Goal: Task Accomplishment & Management: Complete application form

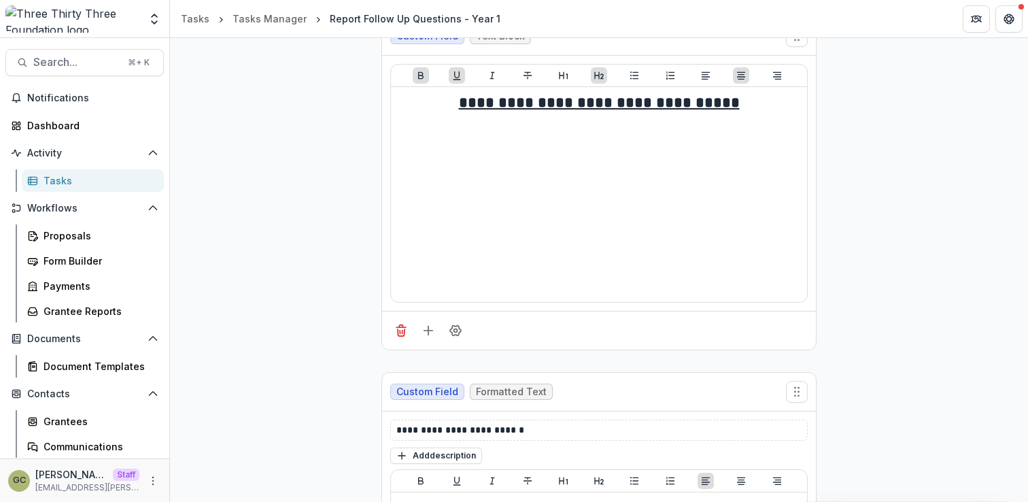
scroll to position [216, 0]
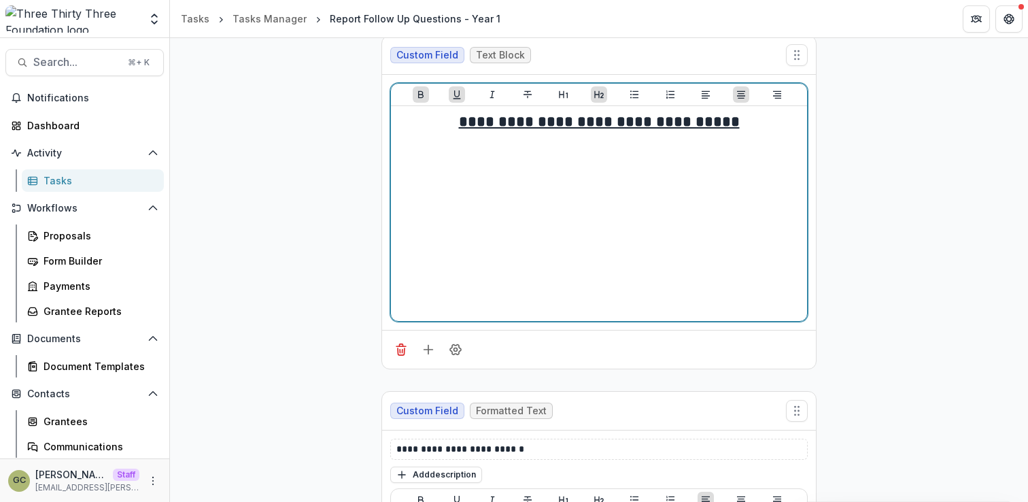
click at [695, 181] on div "**********" at bounding box center [598, 213] width 405 height 204
click at [727, 143] on div "**********" at bounding box center [598, 213] width 405 height 204
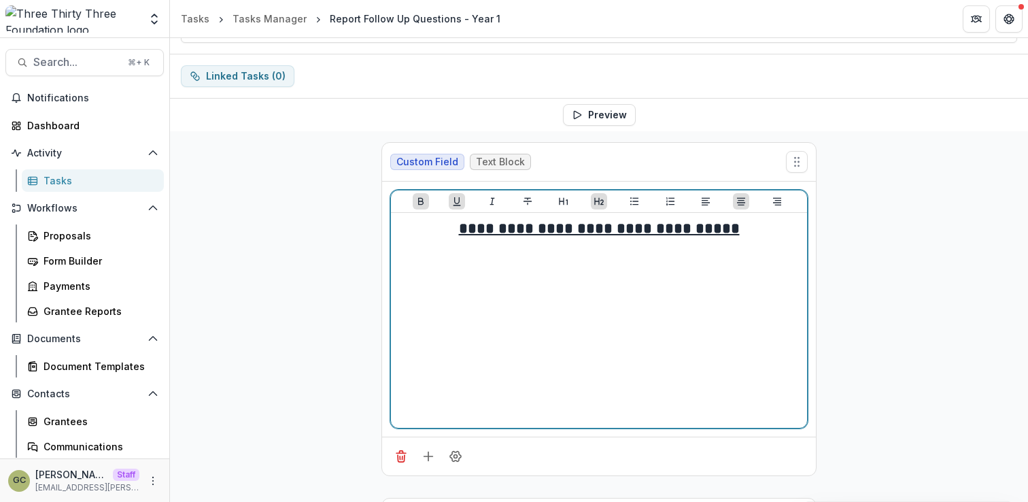
scroll to position [108, 0]
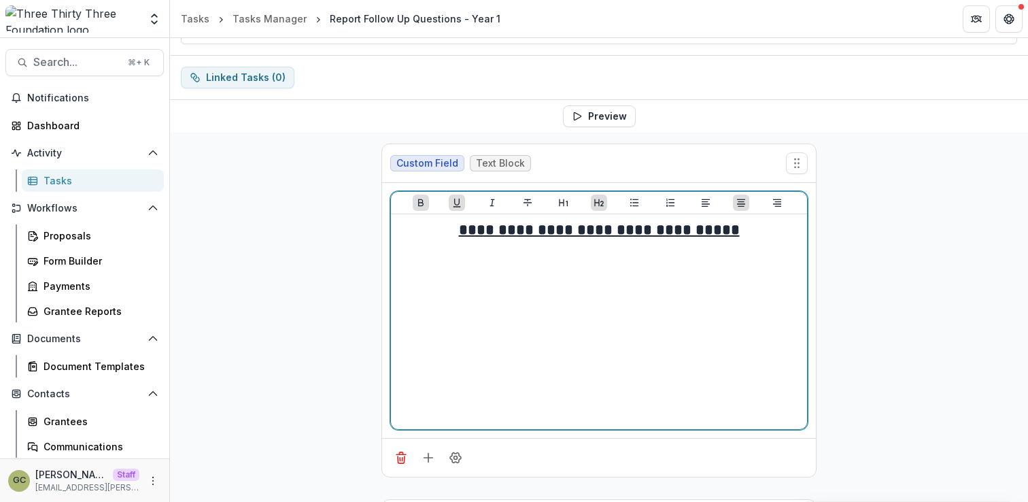
click at [743, 238] on h2 "**********" at bounding box center [598, 230] width 405 height 21
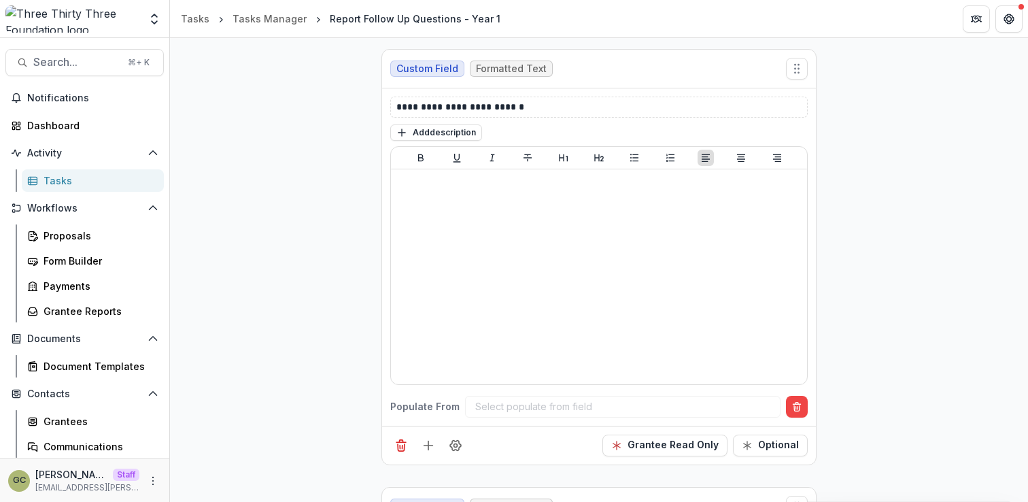
scroll to position [562, 0]
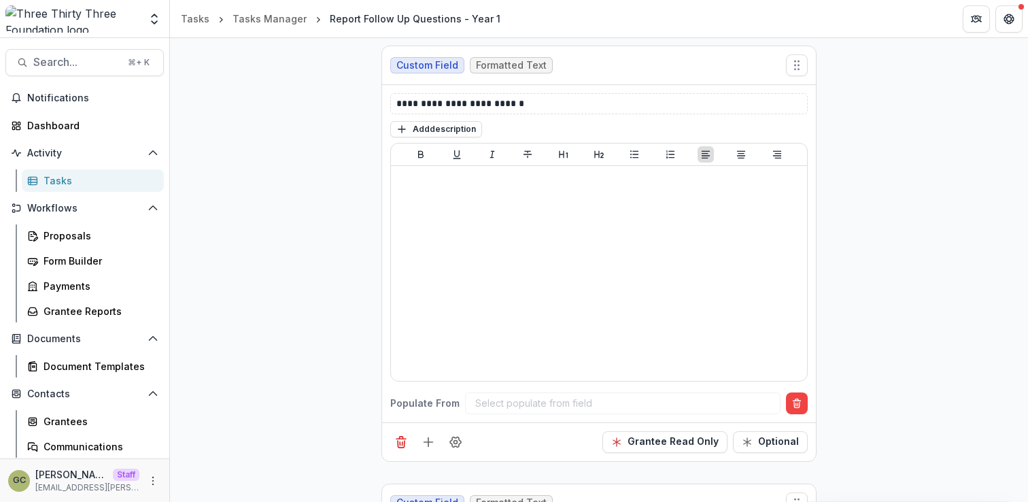
click at [547, 398] on div "Select populate from field" at bounding box center [622, 403] width 315 height 22
click at [540, 406] on div "Select populate from field" at bounding box center [622, 403] width 315 height 22
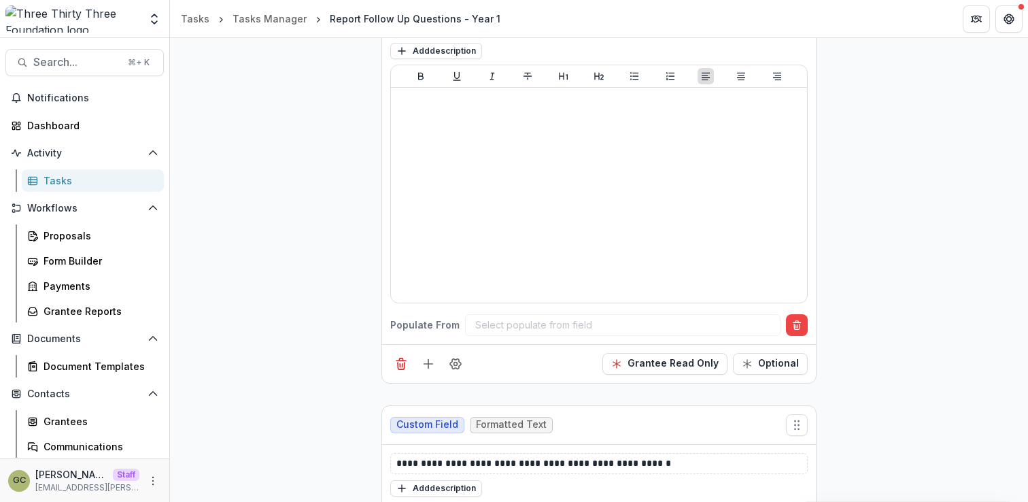
scroll to position [703, 0]
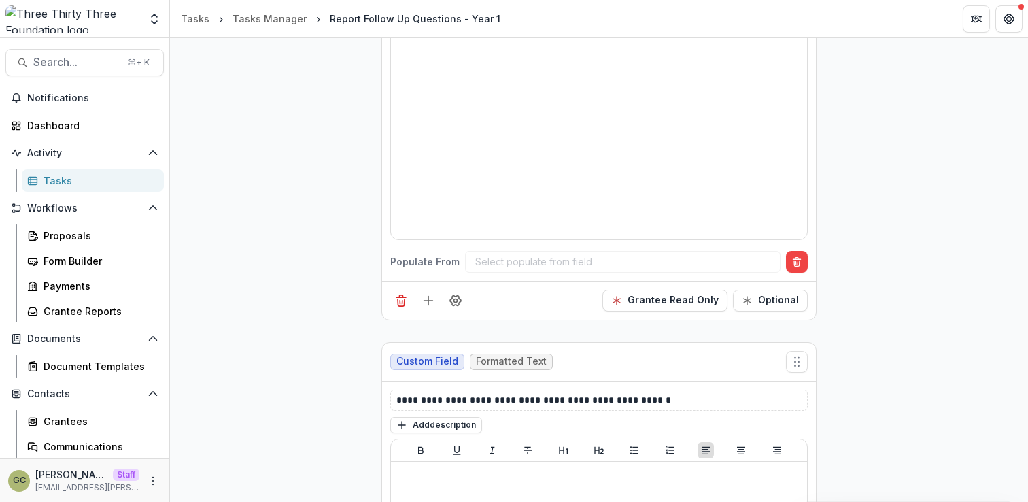
click at [517, 263] on div "Select populate from field" at bounding box center [622, 262] width 315 height 22
click at [454, 301] on circle "Field Settings" at bounding box center [455, 299] width 3 height 3
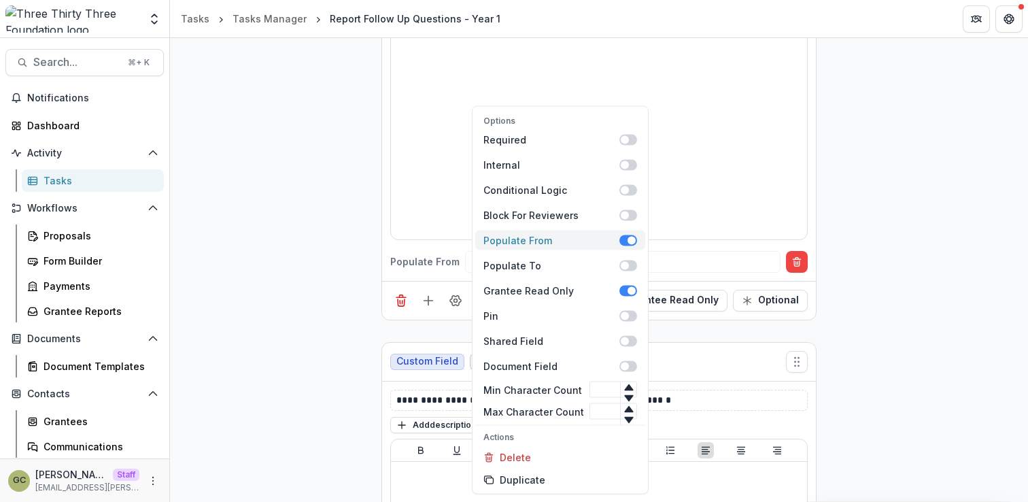
click at [619, 236] on span at bounding box center [628, 240] width 18 height 11
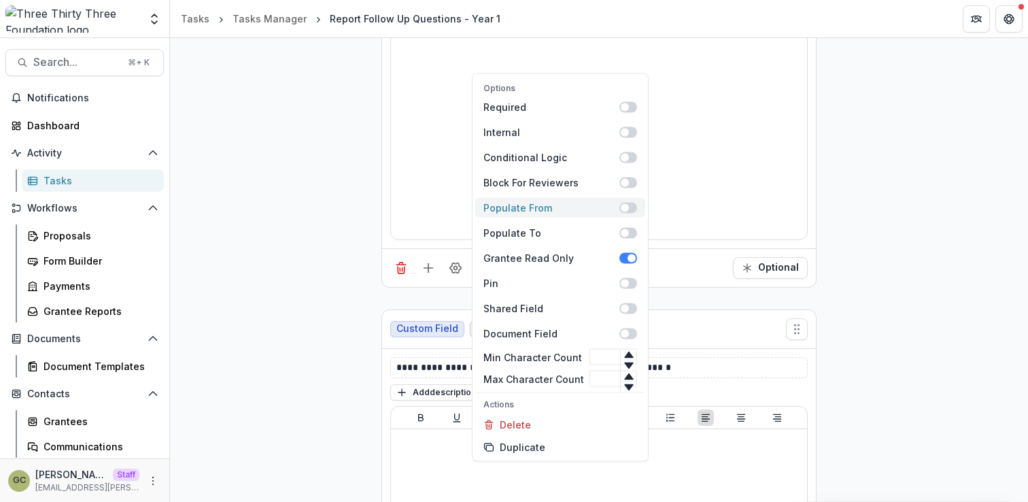
click at [622, 207] on span at bounding box center [625, 207] width 8 height 8
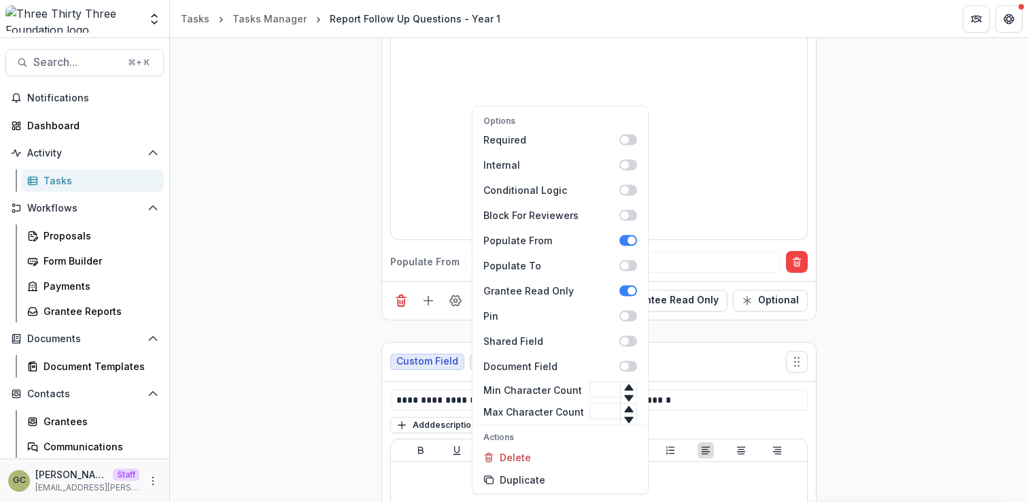
click at [859, 271] on div "**********" at bounding box center [599, 276] width 858 height 1477
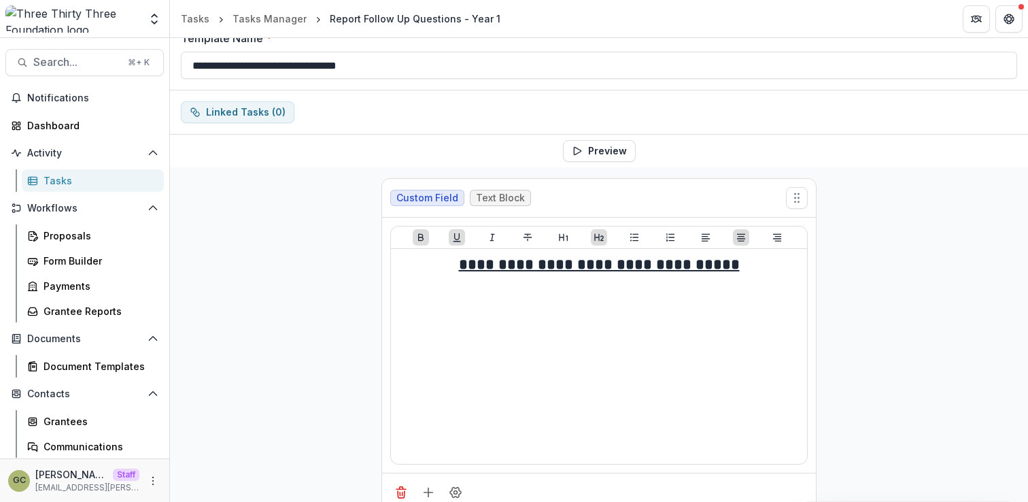
scroll to position [0, 0]
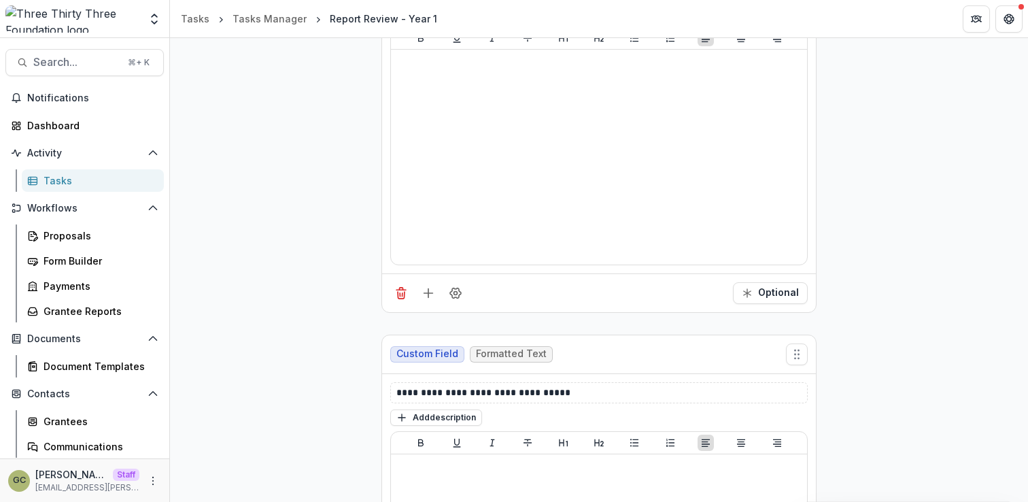
scroll to position [524, 0]
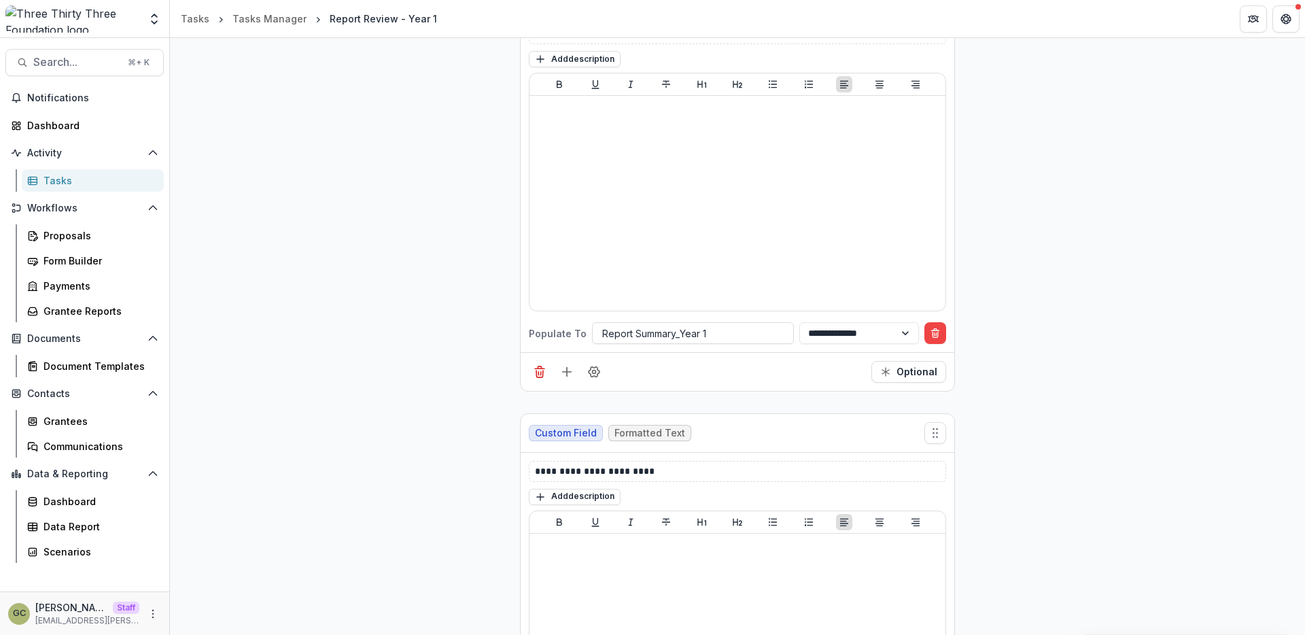
scroll to position [1442, 0]
click at [743, 330] on div at bounding box center [693, 332] width 182 height 17
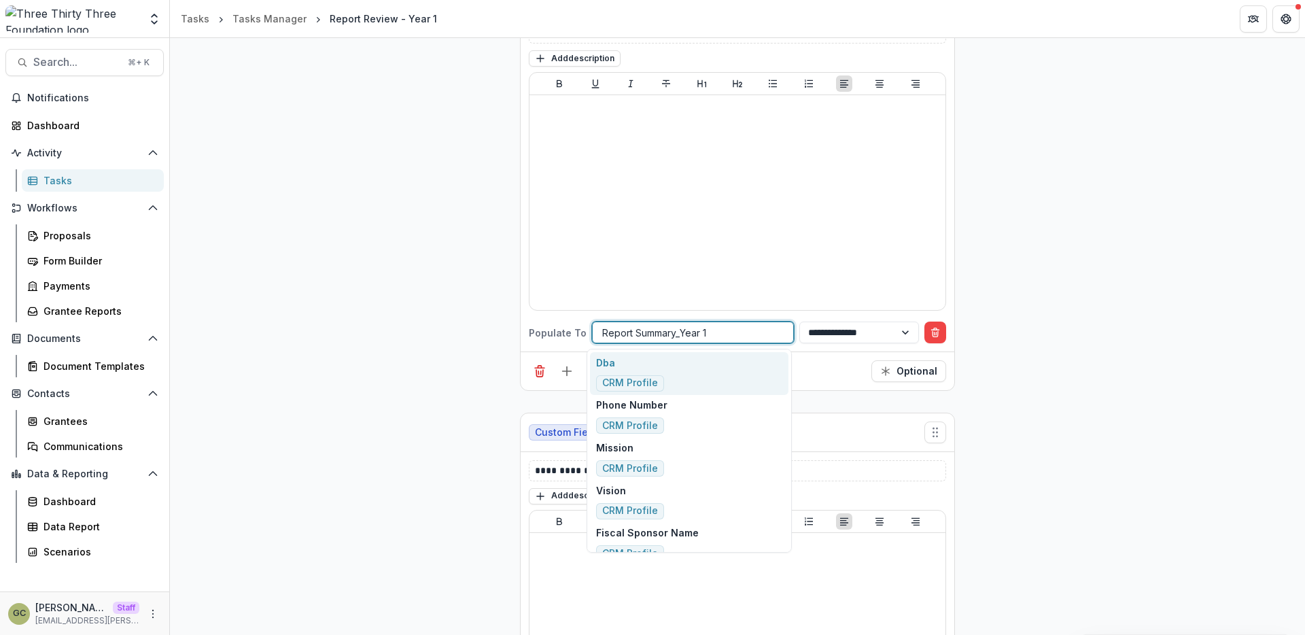
click at [481, 368] on div "**********" at bounding box center [737, 38] width 1135 height 2478
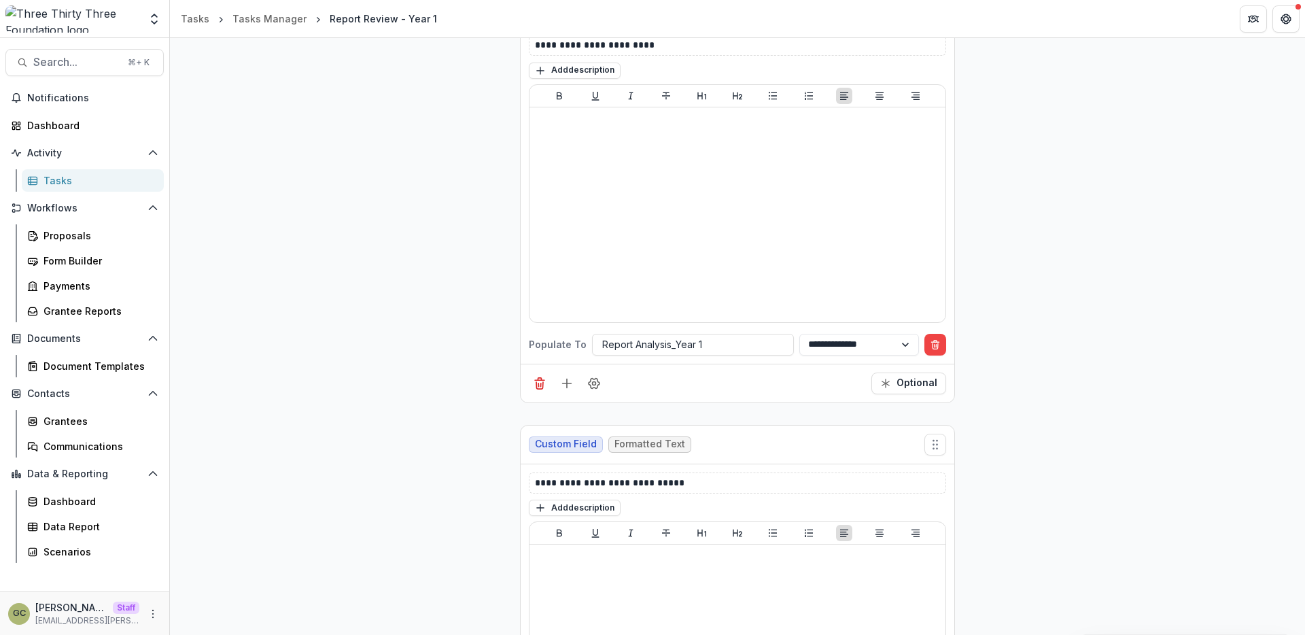
scroll to position [2084, 0]
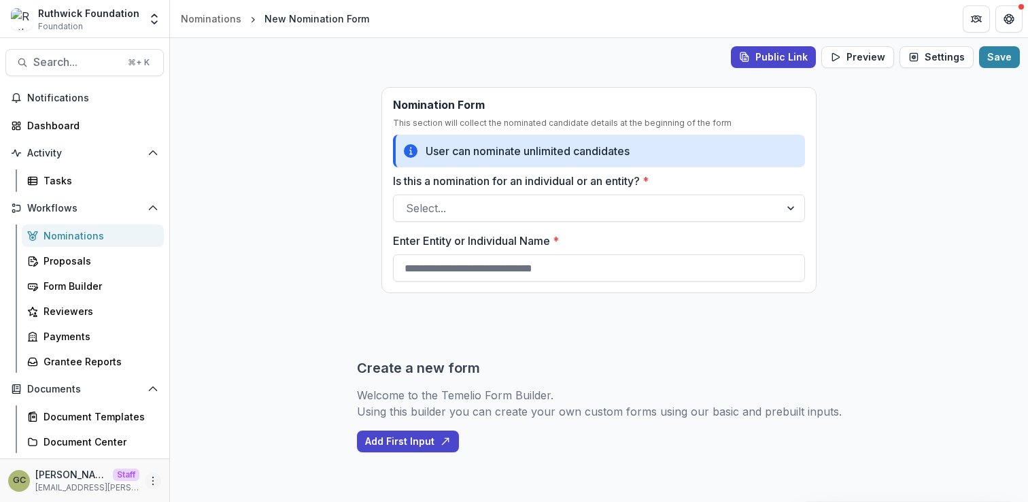
click at [148, 483] on icon "More" at bounding box center [153, 480] width 11 height 11
click at [192, 473] on button "Logout" at bounding box center [238, 474] width 145 height 22
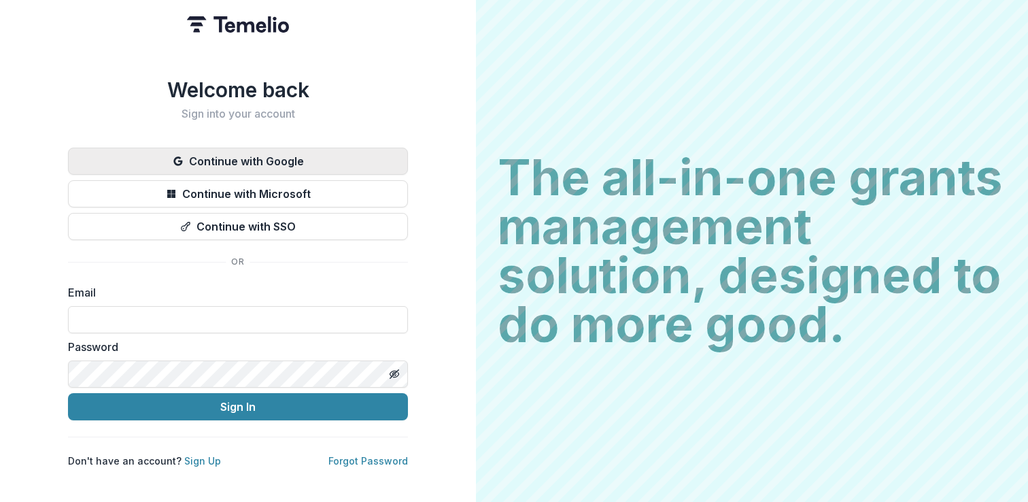
click at [295, 152] on button "Continue with Google" at bounding box center [238, 161] width 340 height 27
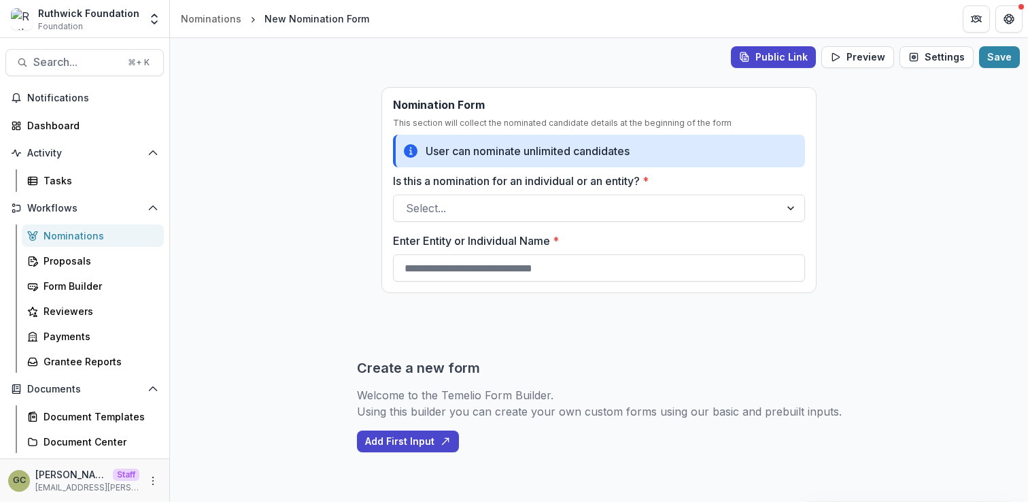
click at [620, 338] on div "Create a new form Welcome to the Temelio Form Builder. Using this builder you c…" at bounding box center [599, 406] width 485 height 204
click at [742, 65] on button "Public Link" at bounding box center [773, 57] width 85 height 22
click at [903, 226] on div "Public Link Preview Settings Save Nomination Form This section will collect the…" at bounding box center [599, 270] width 858 height 464
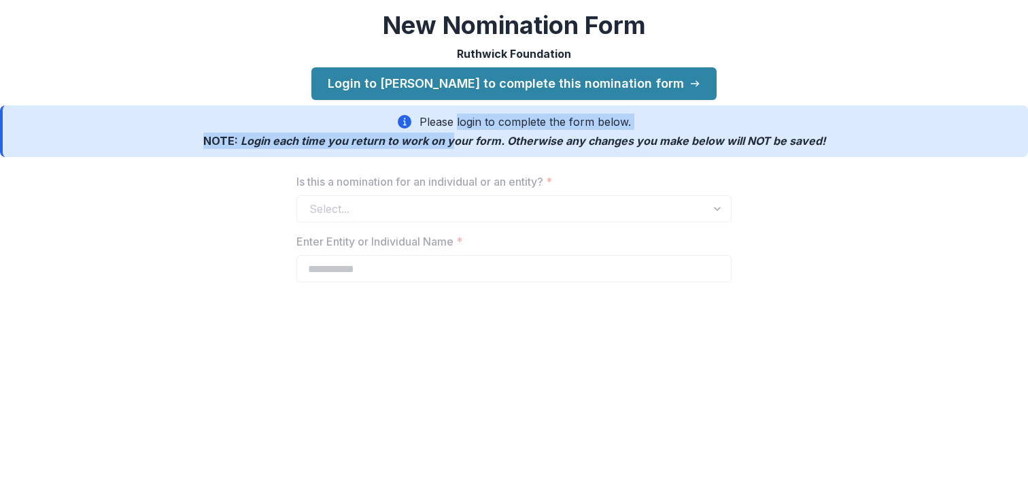
drag, startPoint x: 459, startPoint y: 126, endPoint x: 456, endPoint y: 137, distance: 11.2
click at [456, 137] on div "Please login to complete the form below. NOTE: Login each time you return to wo…" at bounding box center [514, 131] width 622 height 35
click at [313, 145] on span "Login each time you return to work on your form. Otherwise any changes you make…" at bounding box center [533, 141] width 585 height 14
drag, startPoint x: 268, startPoint y: 144, endPoint x: 466, endPoint y: 142, distance: 198.5
click at [466, 142] on span "Login each time you return to work on your form. Otherwise any changes you make…" at bounding box center [533, 141] width 585 height 14
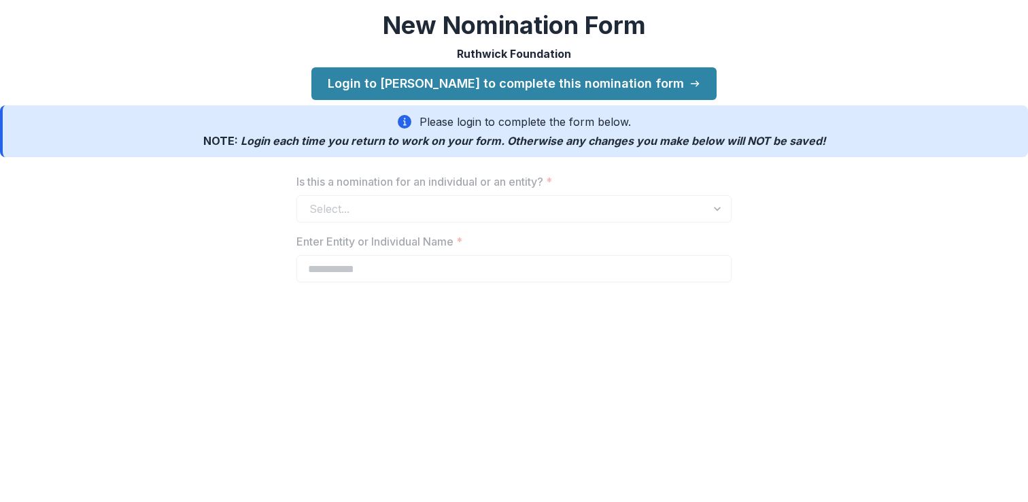
click at [523, 144] on span "Login each time you return to work on your form. Otherwise any changes you make…" at bounding box center [533, 141] width 585 height 14
drag, startPoint x: 549, startPoint y: 146, endPoint x: 740, endPoint y: 151, distance: 191.8
click at [740, 151] on div "Please login to complete the form below. NOTE: Login each time you return to wo…" at bounding box center [514, 131] width 1028 height 52
drag, startPoint x: 390, startPoint y: 206, endPoint x: 409, endPoint y: 220, distance: 23.9
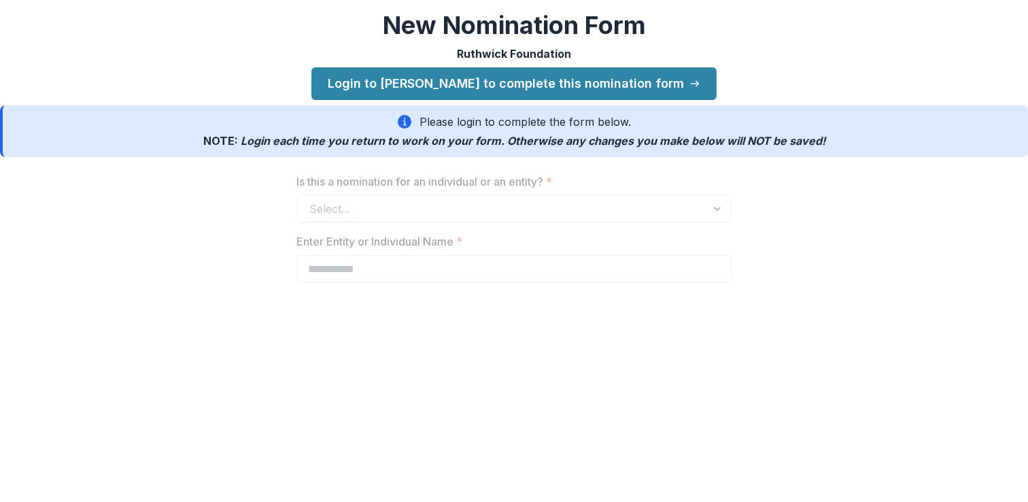
click at [407, 219] on div "Select..." at bounding box center [513, 208] width 435 height 27
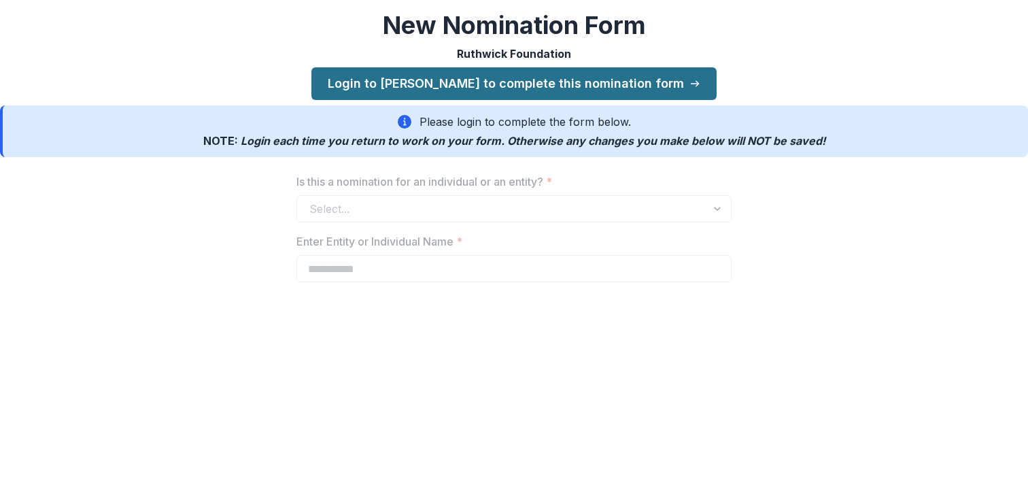
click at [504, 88] on link "Login to [PERSON_NAME] to complete this nomination form" at bounding box center [513, 83] width 405 height 33
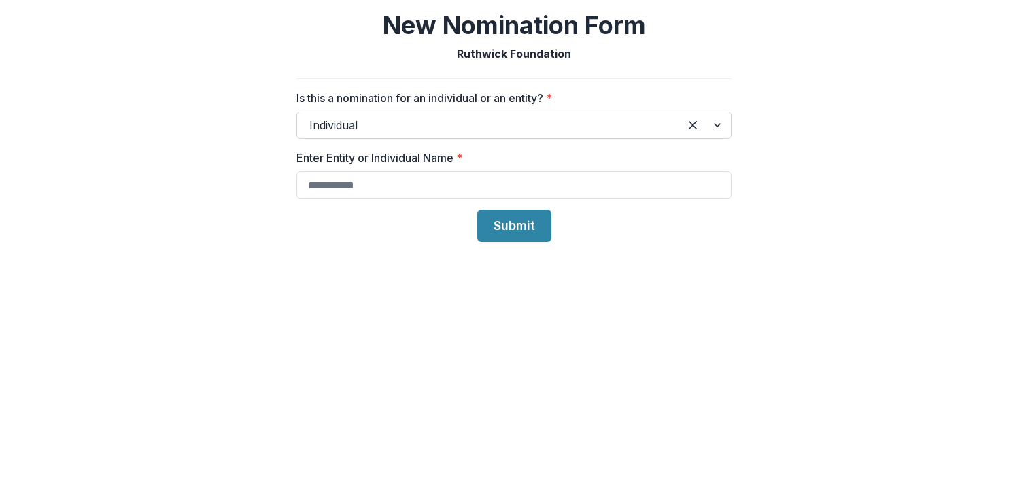
click at [536, 129] on div at bounding box center [488, 125] width 358 height 19
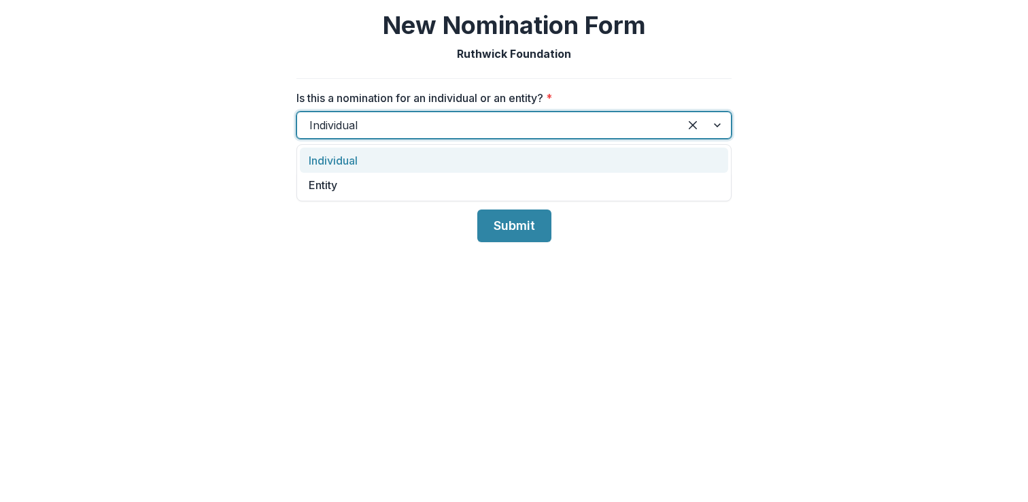
click at [804, 165] on div "New Nomination Form [PERSON_NAME] Foundation Is this a nomination for an indivi…" at bounding box center [514, 134] width 1028 height 269
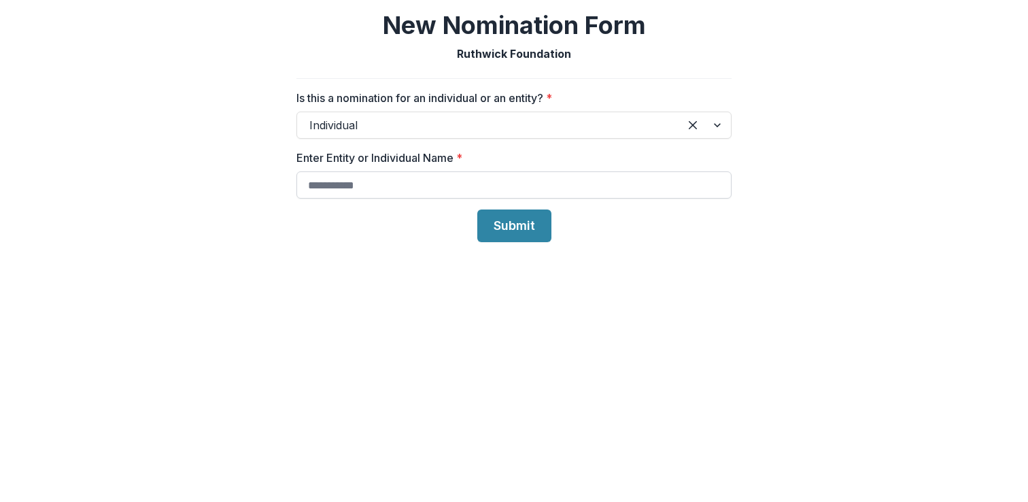
click at [600, 178] on input "Enter Entity or Individual Name *" at bounding box center [513, 184] width 435 height 27
type input "**********"
click at [518, 222] on button "Submit" at bounding box center [514, 225] width 74 height 33
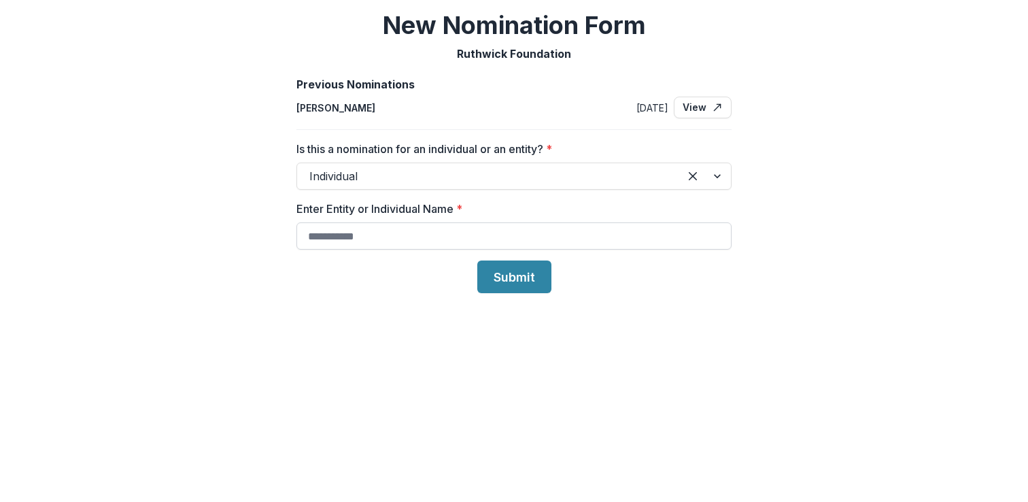
click at [410, 238] on input "Enter Entity or Individual Name *" at bounding box center [513, 235] width 435 height 27
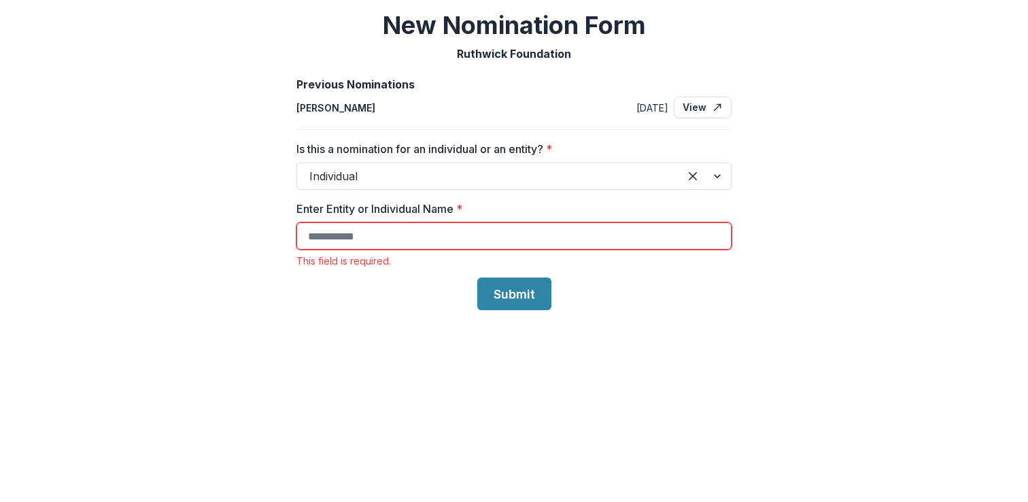
click at [377, 309] on div "New Nomination Form [PERSON_NAME] Foundation Previous Nominations [PERSON_NAME]…" at bounding box center [514, 168] width 1028 height 337
click at [353, 239] on input "Enter Entity or Individual Name *" at bounding box center [513, 235] width 435 height 27
click at [542, 61] on p "Ruthwick Foundation" at bounding box center [514, 54] width 114 height 16
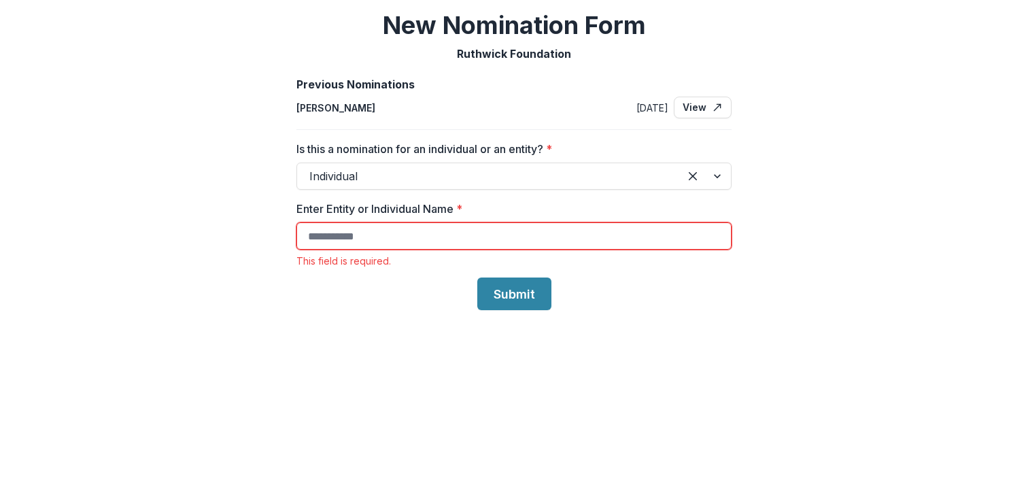
click at [344, 237] on input "Enter Entity or Individual Name *" at bounding box center [513, 235] width 435 height 27
type input "*"
type input "**********"
click at [619, 369] on div "**********" at bounding box center [514, 251] width 1028 height 502
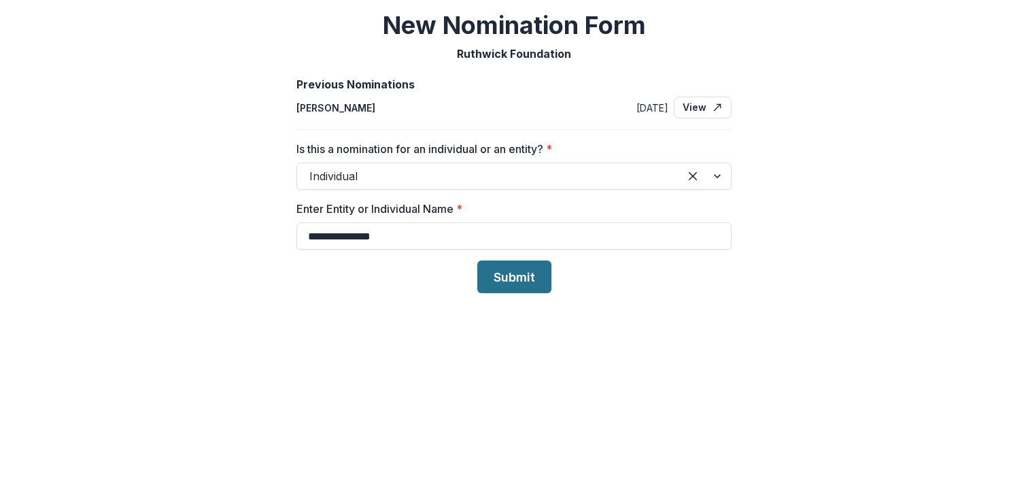
click at [516, 278] on button "Submit" at bounding box center [514, 276] width 74 height 33
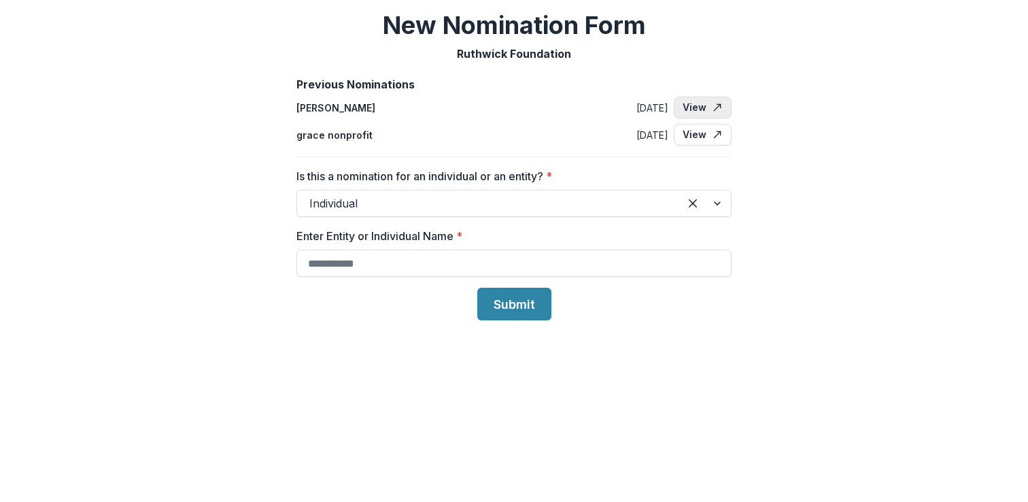
click at [698, 109] on link "View" at bounding box center [703, 108] width 58 height 22
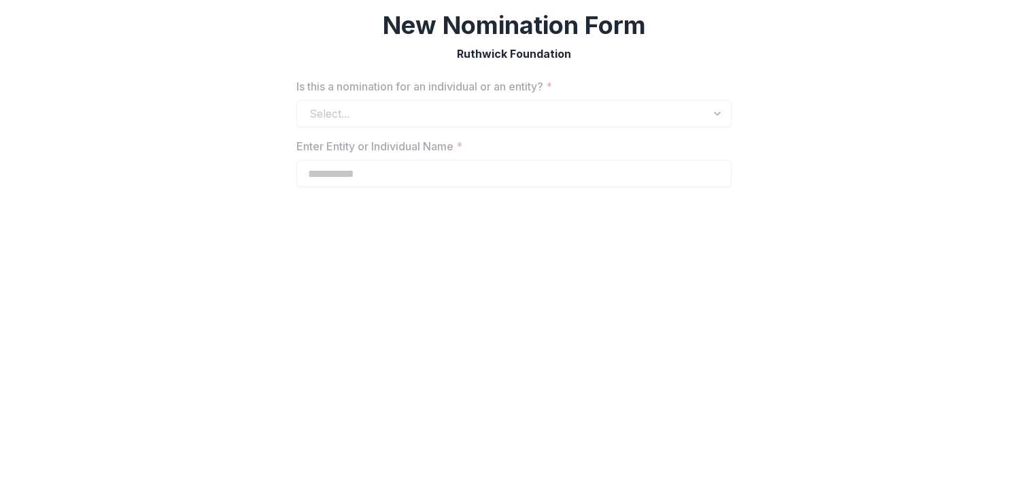
type input "**********"
click at [461, 112] on div "Individual" at bounding box center [513, 113] width 435 height 27
